Goal: Transaction & Acquisition: Purchase product/service

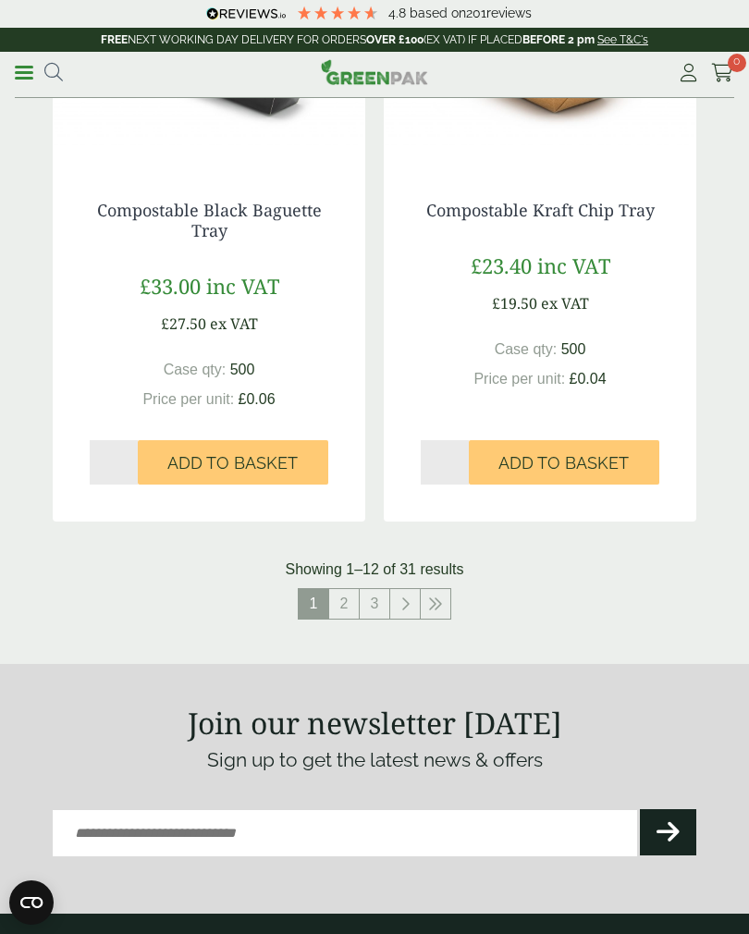
scroll to position [3452, 0]
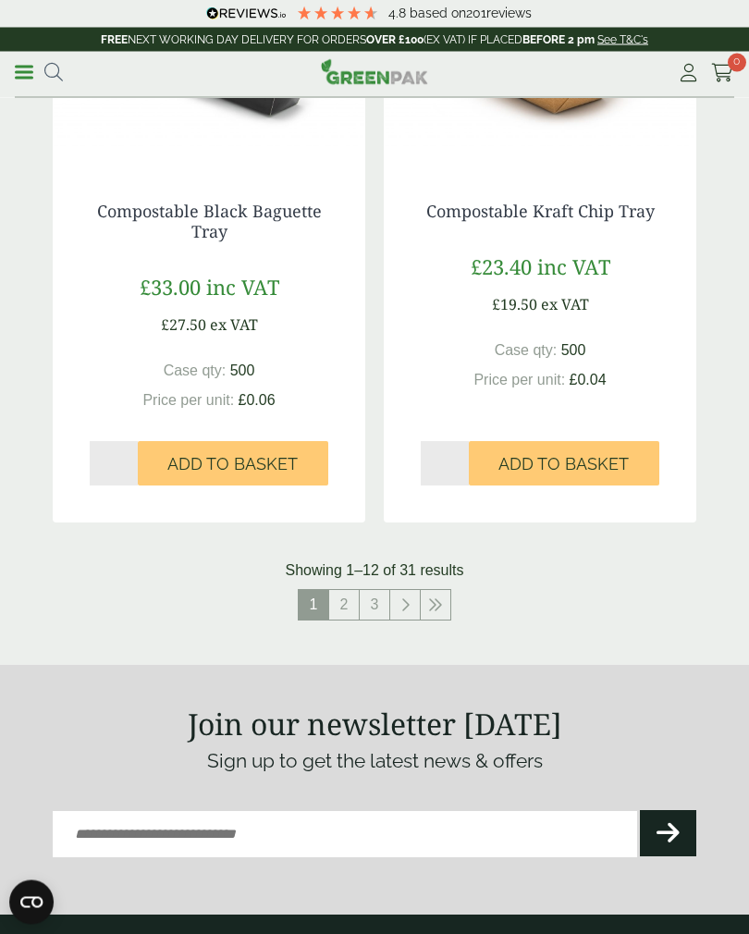
click at [341, 592] on link "2" at bounding box center [344, 606] width 30 height 30
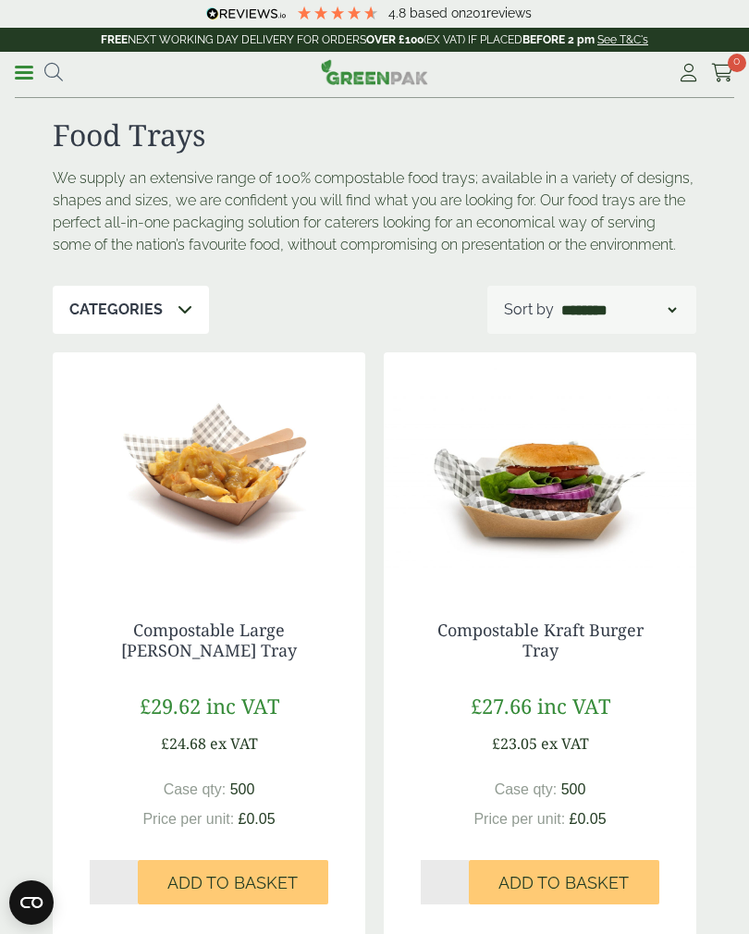
click at [47, 73] on icon at bounding box center [53, 72] width 18 height 18
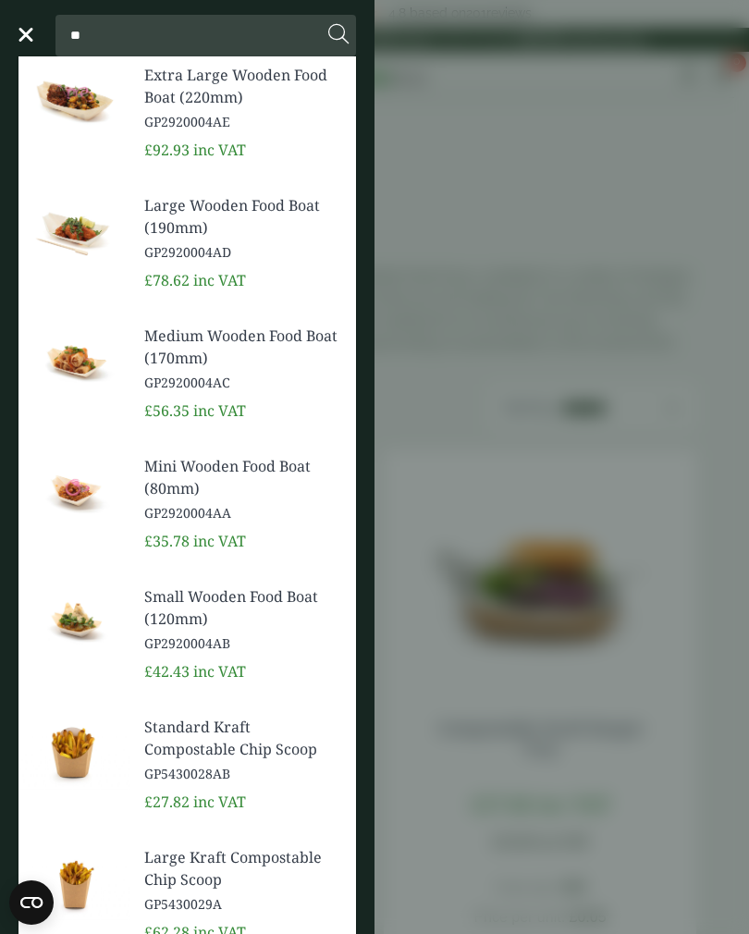
type input "*"
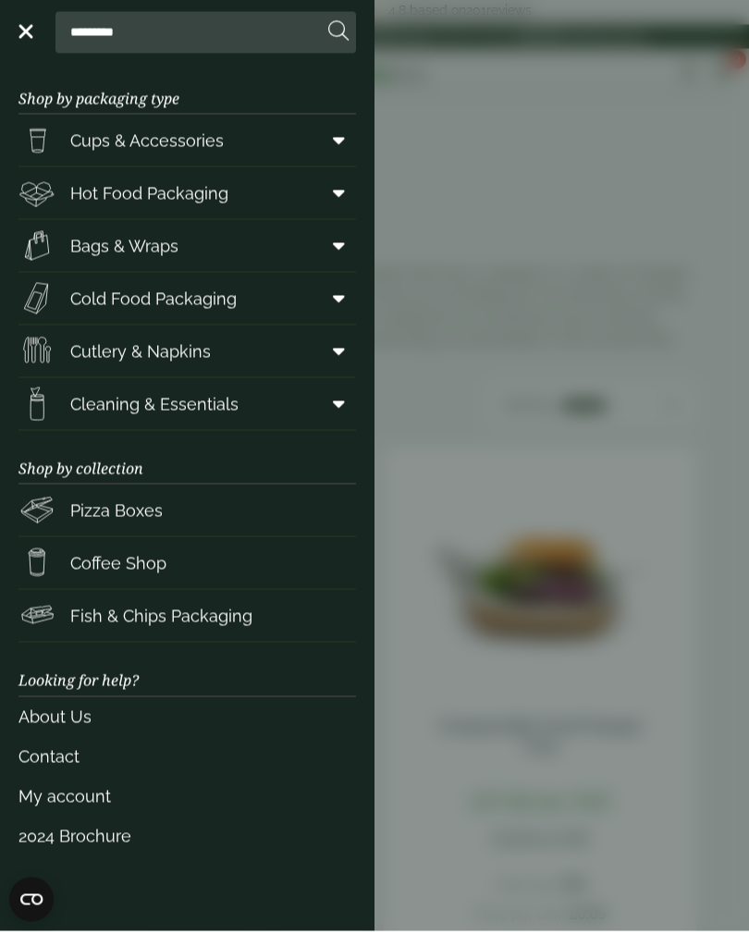
type input "*********"
click at [247, 204] on link "Hot Food Packaging" at bounding box center [187, 196] width 338 height 52
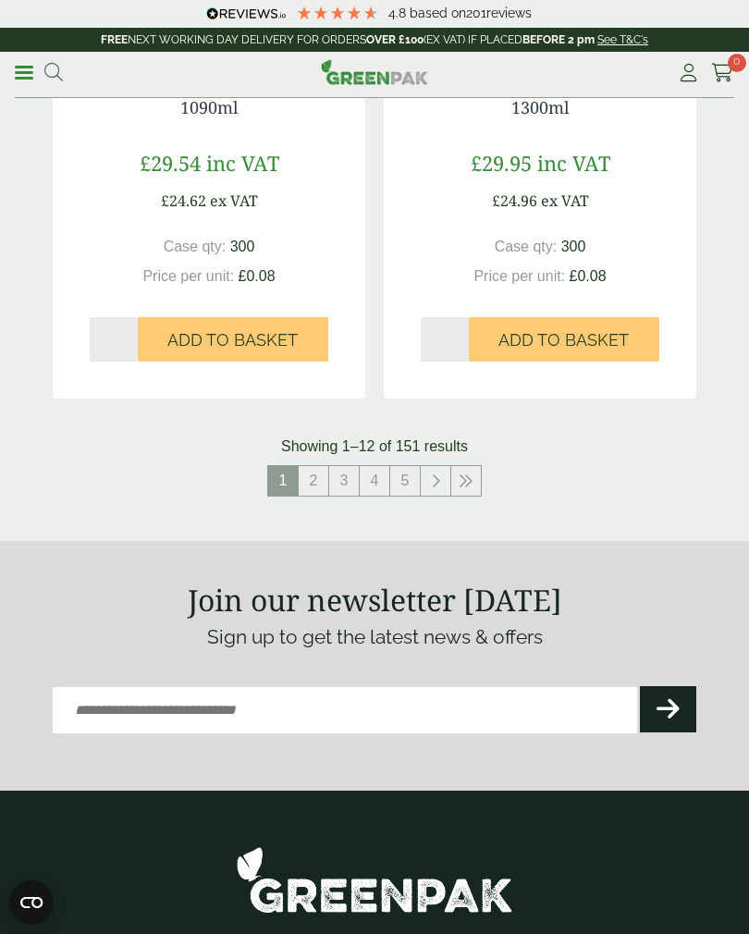
scroll to position [3568, 0]
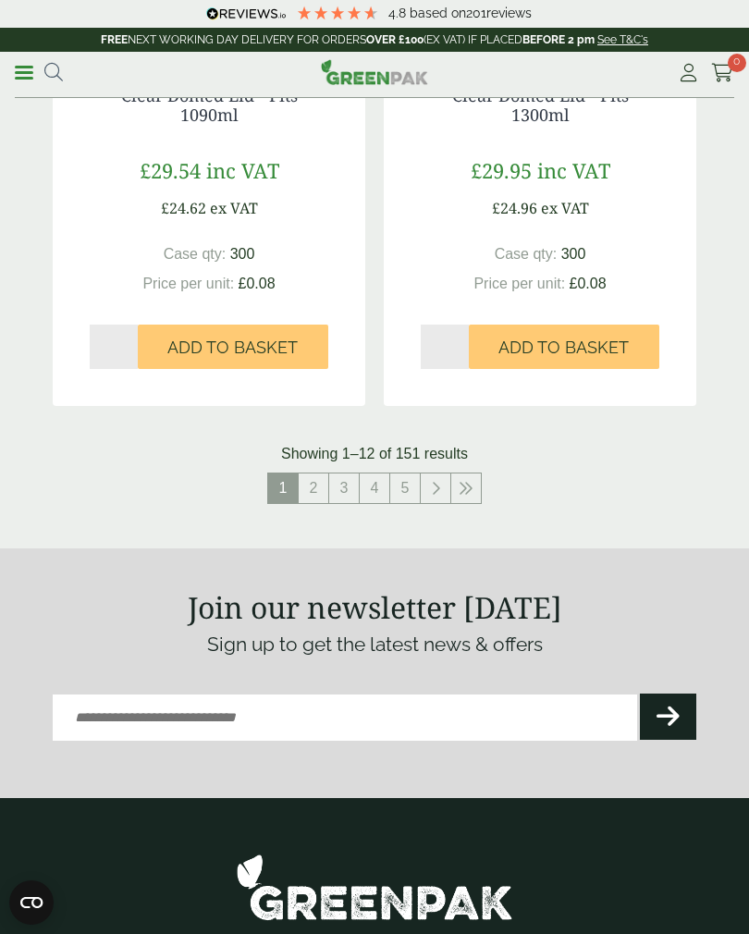
click at [384, 473] on link "4" at bounding box center [375, 488] width 30 height 30
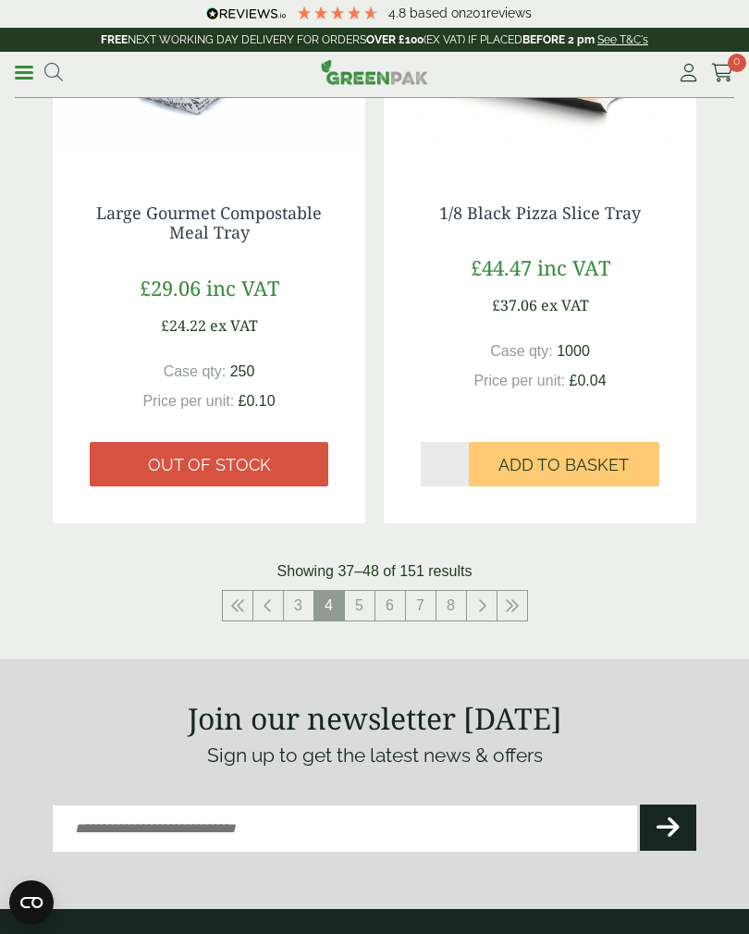
scroll to position [3446, 0]
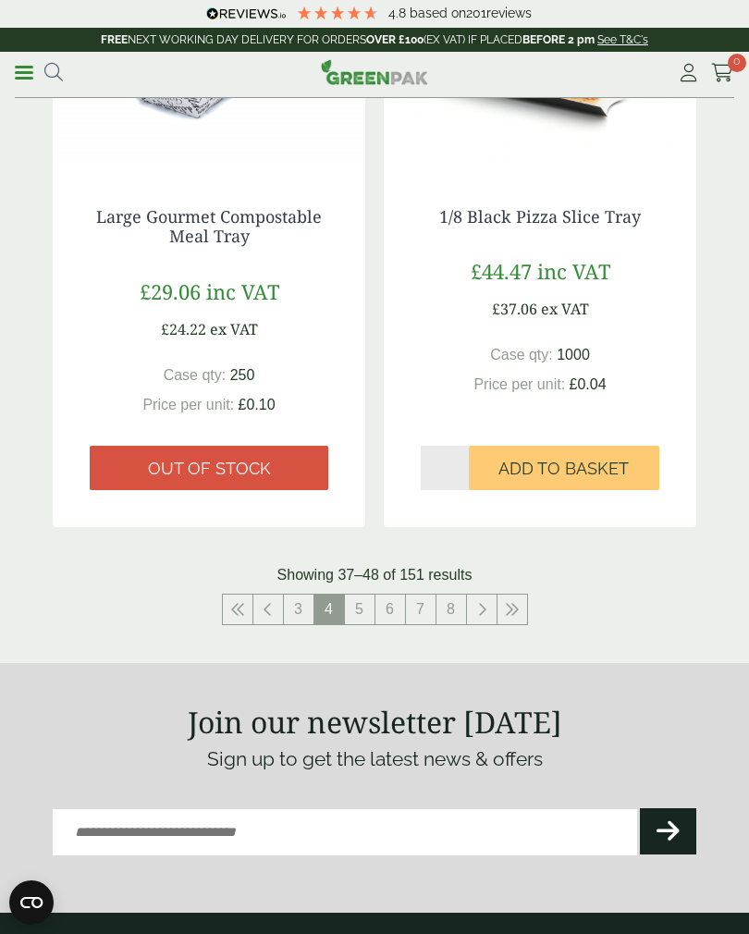
click at [390, 604] on link "6" at bounding box center [390, 610] width 30 height 30
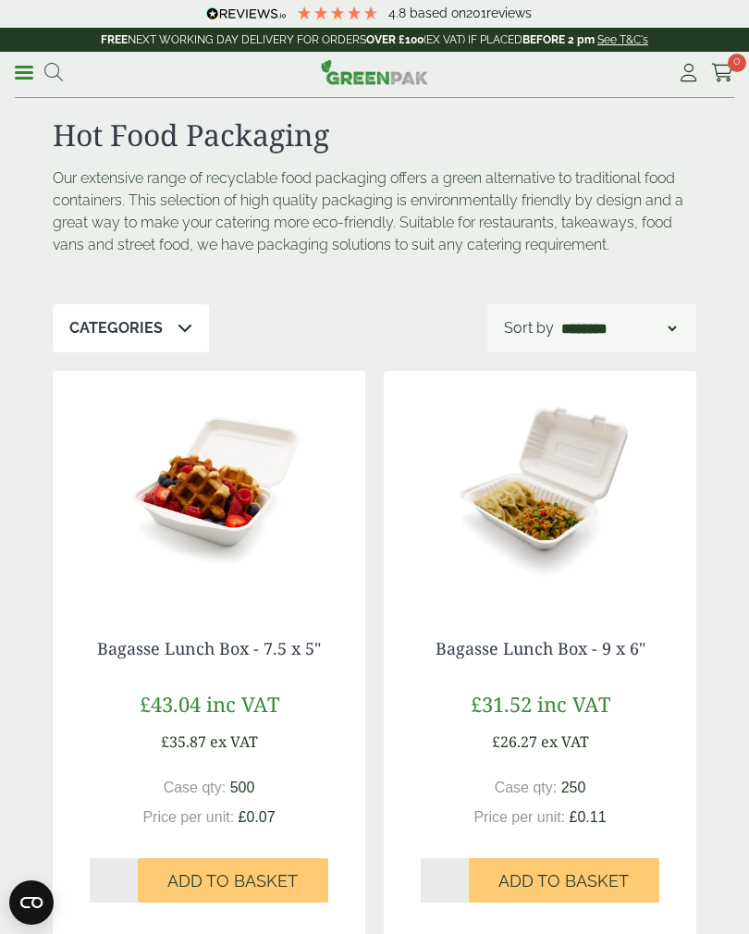
click at [55, 69] on icon at bounding box center [53, 72] width 18 height 18
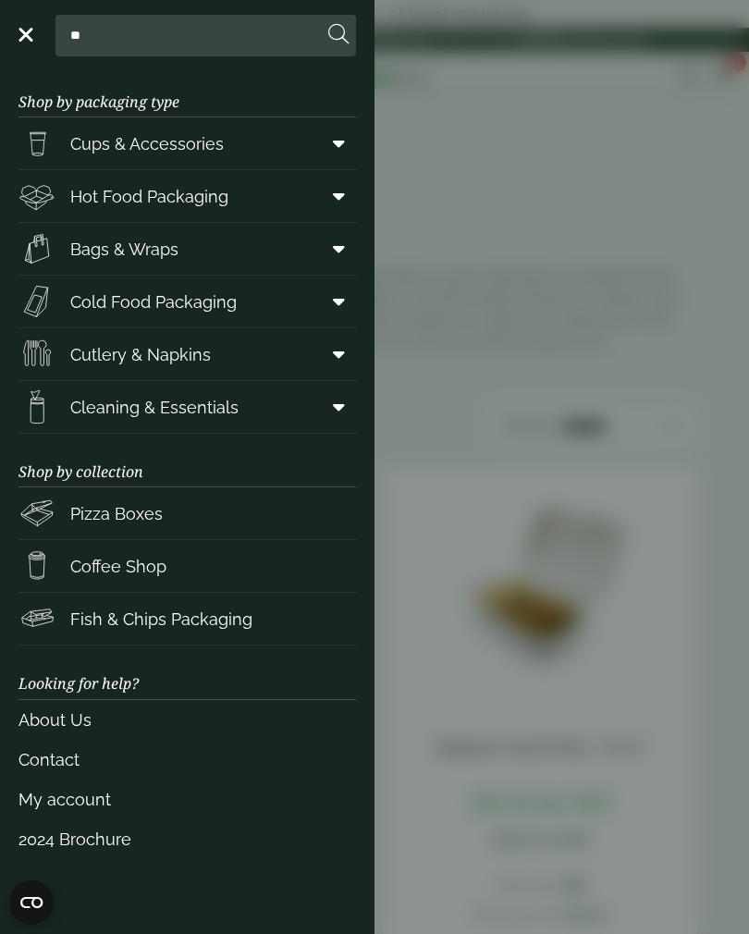
type input "*"
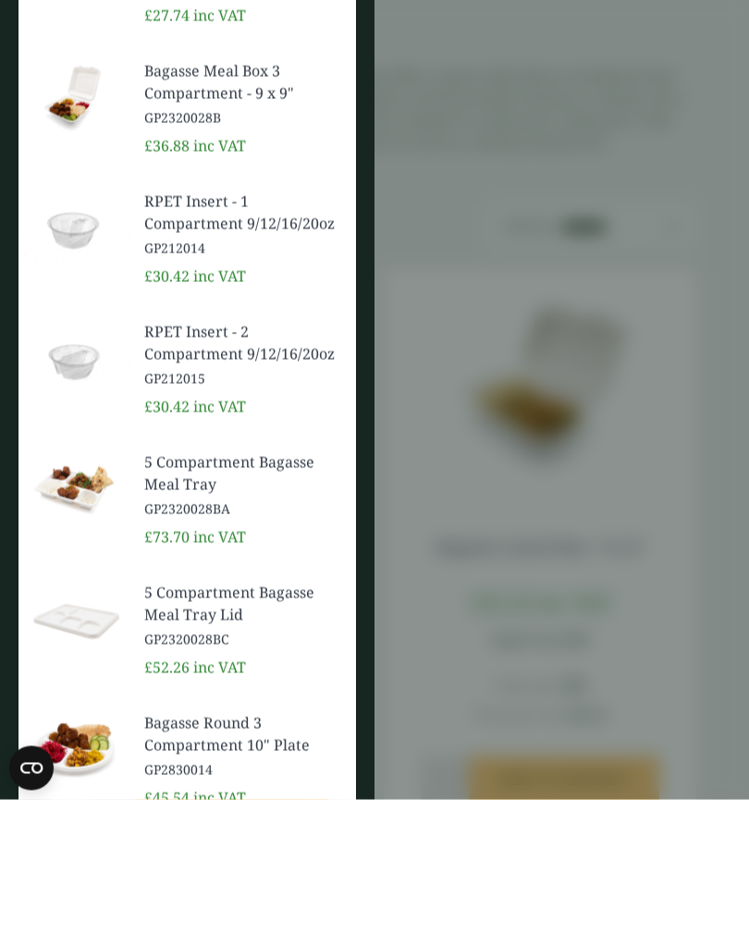
scroll to position [69, 0]
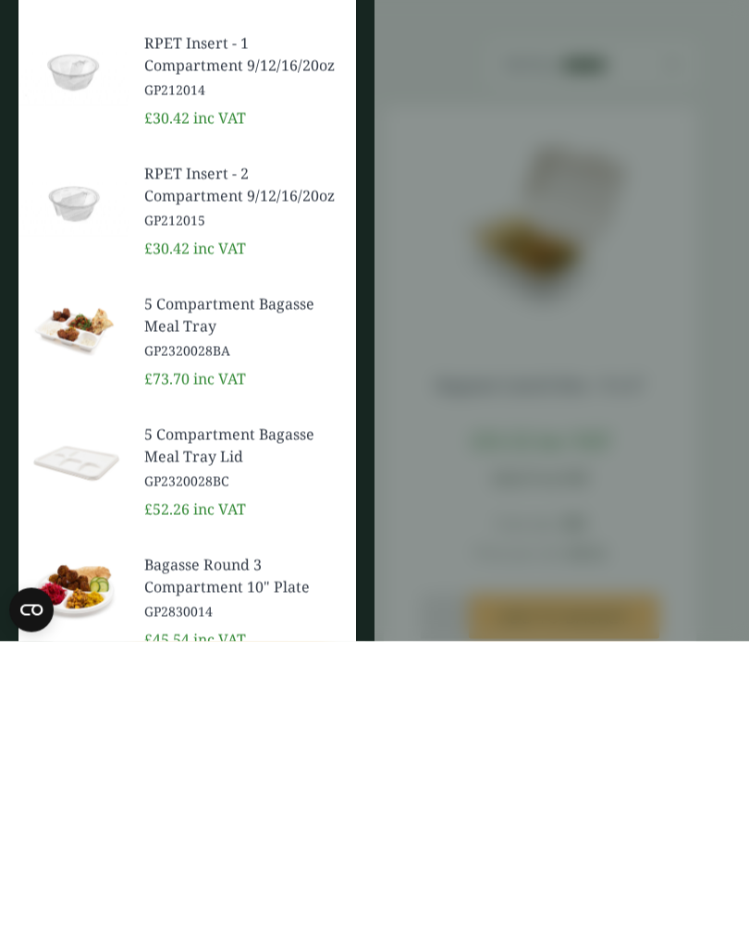
type input "*******"
click at [186, 585] on span "5 Compartment Bagasse Meal Tray" at bounding box center [242, 607] width 197 height 44
